Goal: Entertainment & Leisure: Browse casually

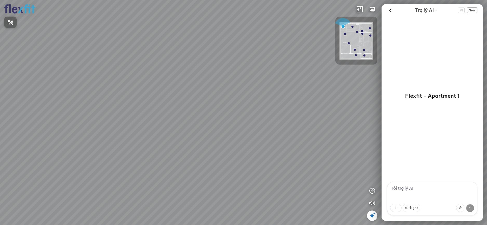
drag, startPoint x: 305, startPoint y: 108, endPoint x: 213, endPoint y: 105, distance: 91.9
click at [224, 105] on div at bounding box center [243, 112] width 487 height 225
drag, startPoint x: 214, startPoint y: 110, endPoint x: 304, endPoint y: 111, distance: 90.0
click at [302, 111] on div at bounding box center [243, 112] width 487 height 225
drag, startPoint x: 236, startPoint y: 121, endPoint x: 272, endPoint y: 108, distance: 38.1
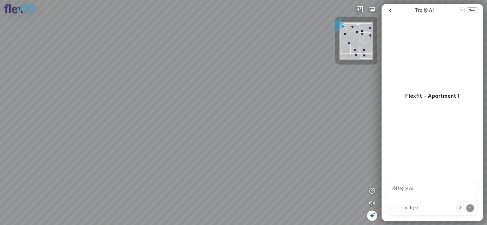
click at [269, 109] on div at bounding box center [243, 112] width 487 height 225
drag, startPoint x: 253, startPoint y: 118, endPoint x: 268, endPoint y: 96, distance: 26.0
click at [268, 96] on div at bounding box center [243, 112] width 487 height 225
drag, startPoint x: 268, startPoint y: 111, endPoint x: 262, endPoint y: 122, distance: 13.5
click at [262, 122] on div at bounding box center [243, 112] width 487 height 225
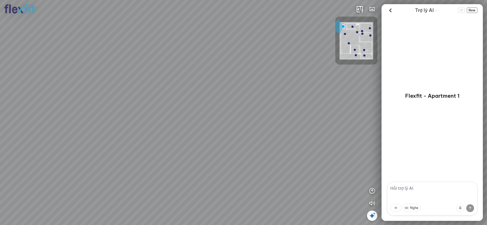
drag, startPoint x: 271, startPoint y: 114, endPoint x: 232, endPoint y: 123, distance: 39.4
click at [232, 123] on div at bounding box center [243, 112] width 487 height 225
click at [253, 123] on div at bounding box center [243, 112] width 487 height 225
drag, startPoint x: 217, startPoint y: 129, endPoint x: 269, endPoint y: 143, distance: 53.3
click at [269, 143] on div at bounding box center [243, 112] width 487 height 225
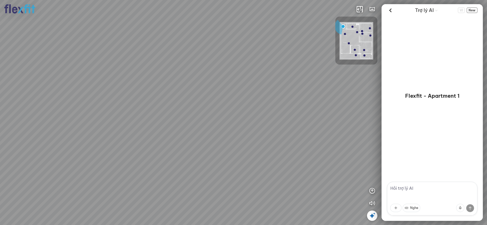
drag, startPoint x: 262, startPoint y: 119, endPoint x: 197, endPoint y: 109, distance: 64.8
click at [203, 110] on div at bounding box center [243, 112] width 487 height 225
drag, startPoint x: 221, startPoint y: 112, endPoint x: 184, endPoint y: 113, distance: 37.4
click at [186, 113] on div at bounding box center [243, 112] width 487 height 225
click at [240, 117] on div at bounding box center [243, 112] width 487 height 225
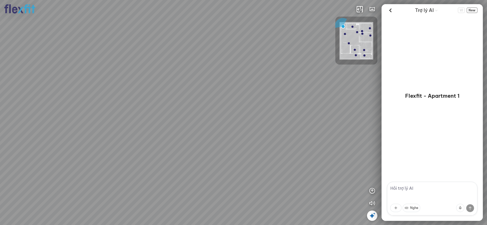
drag, startPoint x: 262, startPoint y: 104, endPoint x: 366, endPoint y: 13, distance: 137.5
click at [277, 100] on div at bounding box center [243, 112] width 487 height 225
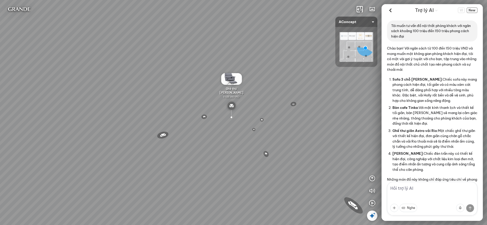
scroll to position [1564, 0]
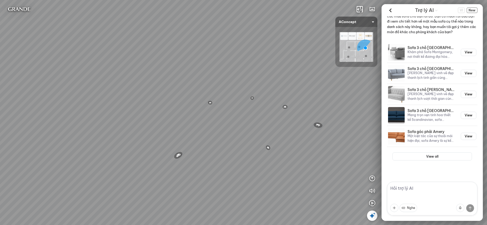
drag, startPoint x: 305, startPoint y: 147, endPoint x: 178, endPoint y: 130, distance: 128.3
click at [178, 130] on div "Đèn [PERSON_NAME] 5.300.000 VND Giường ngủ Palima 19.000.000 VND Ghế thư giãn N…" at bounding box center [243, 112] width 487 height 225
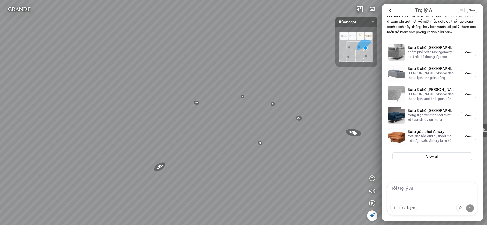
drag, startPoint x: 248, startPoint y: 139, endPoint x: 234, endPoint y: 138, distance: 14.1
click at [234, 138] on div "Đèn [PERSON_NAME] 5.300.000 VND Giường ngủ Palima 19.000.000 VND Ghế thư giãn N…" at bounding box center [243, 112] width 487 height 225
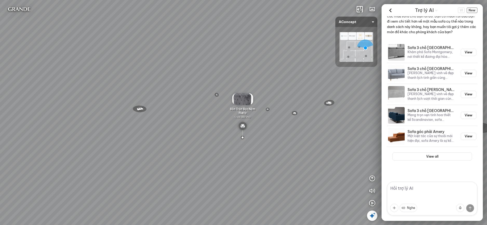
click at [252, 148] on div "Đèn [PERSON_NAME] 5.300.000 VND Giường ngủ Palima 19.000.000 VND Ghế thư giãn N…" at bounding box center [243, 112] width 487 height 225
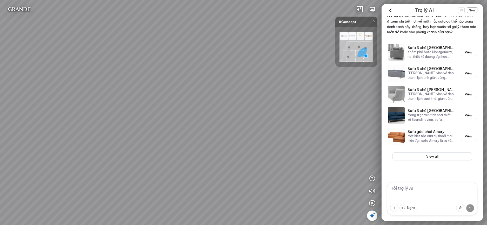
click at [252, 151] on div at bounding box center [243, 112] width 487 height 225
drag, startPoint x: 249, startPoint y: 155, endPoint x: 249, endPoint y: 166, distance: 10.7
click at [249, 166] on div "Ghế ăn Andrew 3.200.000 VND Ghế ăn Wilma 1.800.000 VND Sofa 3 chỗ [PERSON_NAME]…" at bounding box center [243, 112] width 487 height 225
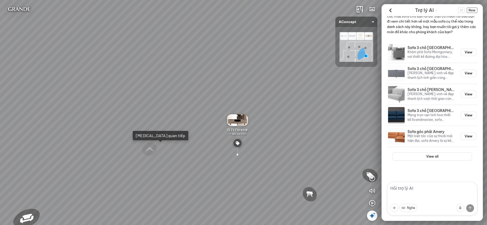
drag, startPoint x: 209, startPoint y: 149, endPoint x: 276, endPoint y: 154, distance: 67.9
click at [276, 154] on div "Ghế ăn Andrew 3.200.000 VND Ghế ăn Wilma 1.800.000 VND Sofa 3 chỗ [PERSON_NAME]…" at bounding box center [243, 112] width 487 height 225
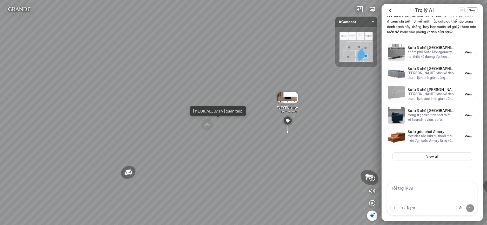
drag, startPoint x: 298, startPoint y: 113, endPoint x: 366, endPoint y: 89, distance: 72.3
click at [361, 88] on div "Ghế ăn Andrew 3.200.000 VND Ghế ăn Wilma 1.800.000 VND Sofa 3 chỗ [PERSON_NAME]…" at bounding box center [243, 112] width 487 height 225
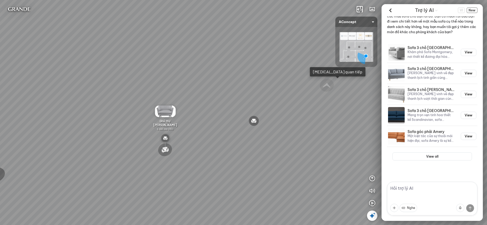
drag, startPoint x: 288, startPoint y: 122, endPoint x: 325, endPoint y: 110, distance: 39.1
click at [325, 110] on div "Ghế ăn Andrew 3.200.000 VND Ghế ăn Wilma 1.800.000 VND Sofa 3 chỗ [PERSON_NAME]…" at bounding box center [243, 112] width 487 height 225
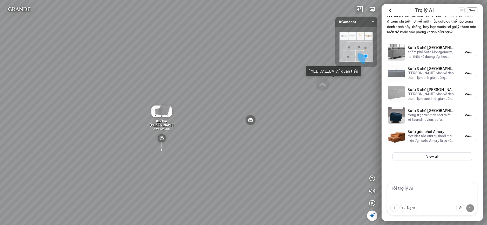
drag, startPoint x: 328, startPoint y: 121, endPoint x: 293, endPoint y: 115, distance: 36.2
click at [293, 115] on div "Ghế ăn Andrew 3.200.000 VND Ghế ăn Wilma 1.800.000 VND Sofa 3 chỗ [PERSON_NAME]…" at bounding box center [243, 112] width 487 height 225
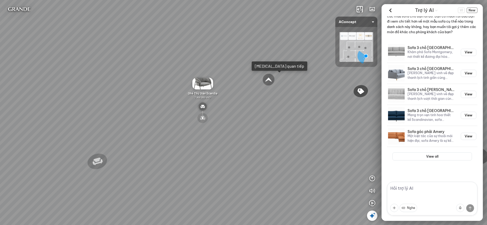
drag, startPoint x: 333, startPoint y: 127, endPoint x: 263, endPoint y: 129, distance: 70.9
click at [204, 128] on div "Ghế ăn Andrew 3.200.000 VND Ghế ăn Wilma 1.800.000 VND Sofa 3 chỗ [PERSON_NAME]…" at bounding box center [243, 112] width 487 height 225
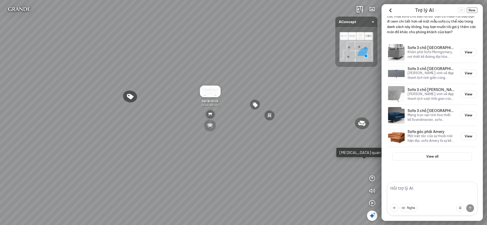
click at [232, 132] on div "Ghế ăn Andrew 3.200.000 VND Ghế ăn Wilma 1.800.000 VND Sofa 3 chỗ [PERSON_NAME]…" at bounding box center [243, 112] width 487 height 225
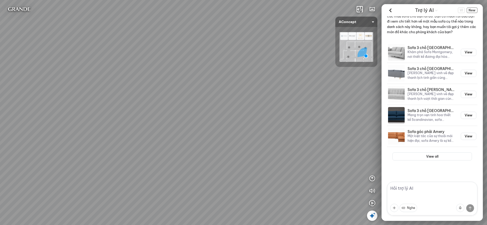
drag, startPoint x: 328, startPoint y: 61, endPoint x: 302, endPoint y: 43, distance: 31.5
click at [345, 58] on div "Ghế ăn Andrew 3.200.000 VND Ghế ăn Wilma 1.800.000 VND Sofa 3 chỗ [PERSON_NAME]…" at bounding box center [243, 112] width 487 height 225
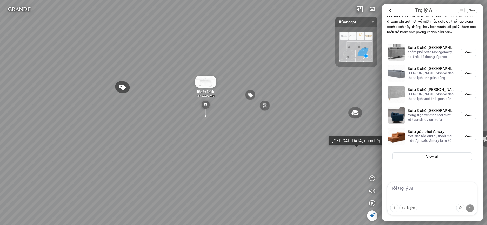
drag, startPoint x: 202, startPoint y: 121, endPoint x: 240, endPoint y: 123, distance: 38.4
click at [201, 122] on div "Ghế ăn Andrew 3.200.000 VND Ghế ăn Wilma 1.800.000 VND Sofa 3 chỗ [PERSON_NAME]…" at bounding box center [243, 112] width 487 height 225
